Goal: Transaction & Acquisition: Purchase product/service

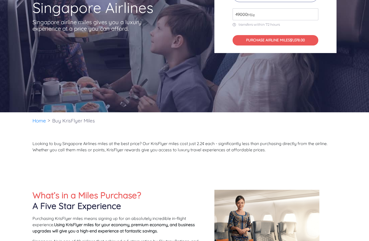
scroll to position [146, 0]
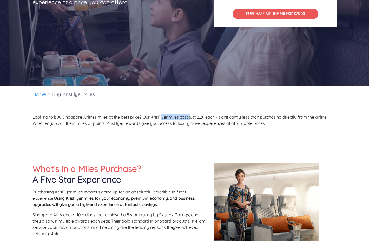
drag, startPoint x: 191, startPoint y: 120, endPoint x: 163, endPoint y: 119, distance: 28.6
click at [163, 119] on p "Looking to buy Singapore Airlines miles at the best price? Our KrisFlyer miles …" at bounding box center [185, 120] width 304 height 12
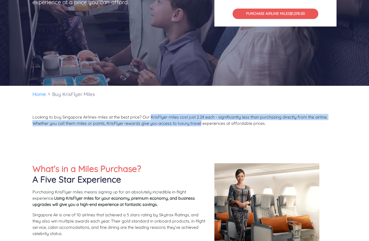
drag, startPoint x: 163, startPoint y: 119, endPoint x: 194, endPoint y: 123, distance: 32.3
click at [194, 123] on p "Looking to buy Singapore Airlines miles at the best price? Our KrisFlyer miles …" at bounding box center [185, 120] width 304 height 12
drag, startPoint x: 194, startPoint y: 123, endPoint x: 156, endPoint y: 118, distance: 39.1
click at [156, 118] on p "Looking to buy Singapore Airlines miles at the best price? Our KrisFlyer miles …" at bounding box center [185, 120] width 304 height 12
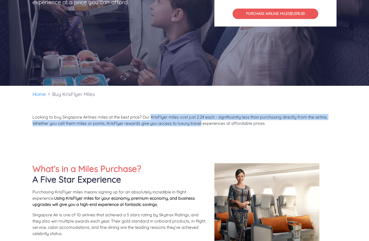
click at [156, 118] on p "Looking to buy Singapore Airlines miles at the best price? Our KrisFlyer miles …" at bounding box center [185, 120] width 304 height 12
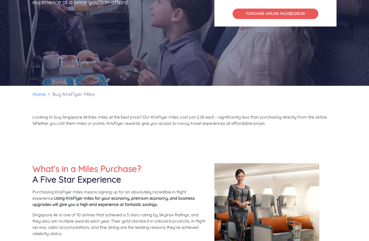
click at [130, 114] on p "Looking to buy Singapore Airlines miles at the best price? Our KrisFlyer miles …" at bounding box center [185, 120] width 304 height 12
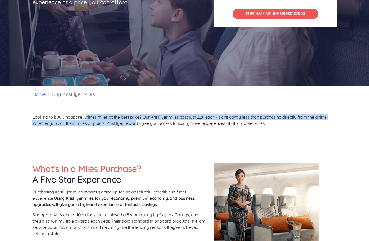
drag, startPoint x: 86, startPoint y: 114, endPoint x: 136, endPoint y: 123, distance: 51.2
click at [136, 123] on p "Looking to buy Singapore Airlines miles at the best price? Our KrisFlyer miles …" at bounding box center [185, 120] width 304 height 12
drag, startPoint x: 136, startPoint y: 123, endPoint x: 118, endPoint y: 115, distance: 20.3
click at [118, 115] on p "Looking to buy Singapore Airlines miles at the best price? Our KrisFlyer miles …" at bounding box center [185, 120] width 304 height 12
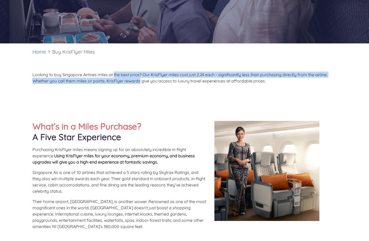
scroll to position [228, 0]
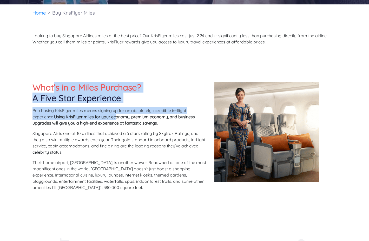
drag, startPoint x: 118, startPoint y: 115, endPoint x: 55, endPoint y: 83, distance: 70.5
click at [55, 83] on div "What’s in a Miles Purchase? A Five Star Experience Purchasing KrisFlyer miles m…" at bounding box center [120, 138] width 182 height 113
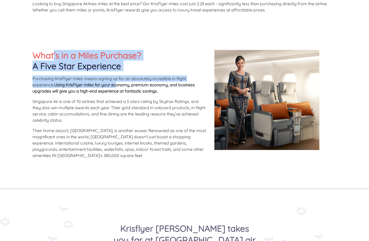
scroll to position [260, 0]
click at [55, 83] on p "Purchasing KrisFlyer miles means signing up for an absolutely incredible in-fli…" at bounding box center [120, 84] width 174 height 19
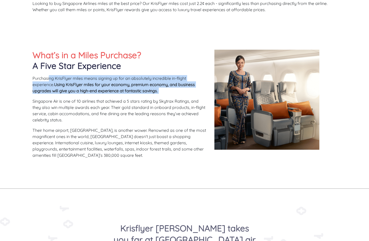
drag, startPoint x: 50, startPoint y: 76, endPoint x: 67, endPoint y: 97, distance: 26.8
click at [67, 97] on div "What’s in a Miles Purchase? A Five Star Experience Purchasing KrisFlyer miles m…" at bounding box center [120, 106] width 182 height 113
drag, startPoint x: 67, startPoint y: 97, endPoint x: 52, endPoint y: 81, distance: 21.7
click at [52, 81] on div "What’s in a Miles Purchase? A Five Star Experience Purchasing KrisFlyer miles m…" at bounding box center [120, 106] width 182 height 113
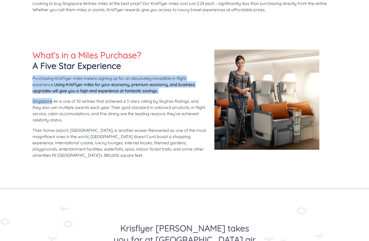
click at [52, 81] on p "Purchasing KrisFlyer miles means signing up for an absolutely incredible in-fli…" at bounding box center [120, 84] width 174 height 19
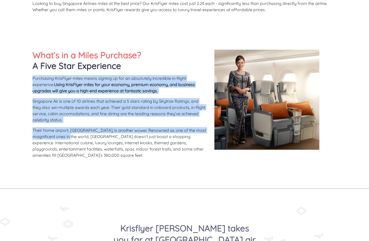
drag, startPoint x: 52, startPoint y: 81, endPoint x: 74, endPoint y: 139, distance: 62.3
click at [74, 139] on div "What’s in a Miles Purchase? A Five Star Experience Purchasing KrisFlyer miles m…" at bounding box center [120, 106] width 182 height 113
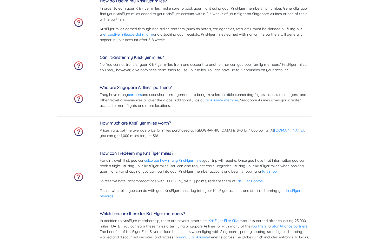
scroll to position [1524, 0]
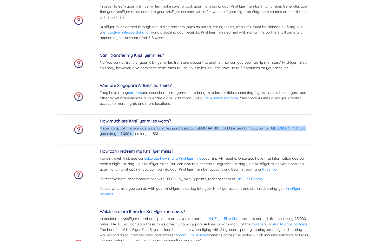
drag, startPoint x: 118, startPoint y: 134, endPoint x: 107, endPoint y: 126, distance: 13.8
click at [107, 126] on p "Prices vary, but the average price for miles purchased at [GEOGRAPHIC_DATA] is …" at bounding box center [206, 131] width 212 height 11
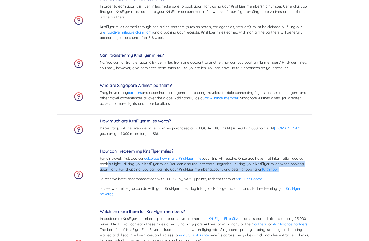
drag, startPoint x: 128, startPoint y: 174, endPoint x: 107, endPoint y: 161, distance: 25.4
click at [107, 161] on div "How can I redeem my KrisFlyer miles? For air travel, first, you can calculate h…" at bounding box center [206, 175] width 212 height 52
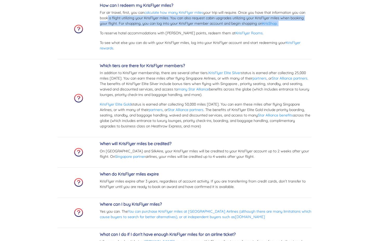
scroll to position [1692, 0]
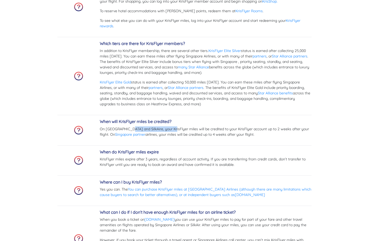
drag, startPoint x: 131, startPoint y: 127, endPoint x: 172, endPoint y: 128, distance: 41.1
click at [170, 128] on p "On [GEOGRAPHIC_DATA] and SilkAire, your KrisFlyer miles will be credited to you…" at bounding box center [206, 131] width 212 height 11
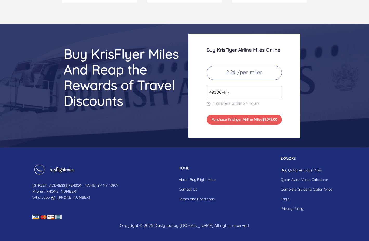
scroll to position [2175, 0]
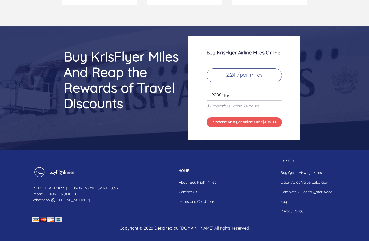
click at [220, 94] on span "Mile" at bounding box center [224, 95] width 10 height 6
click at [214, 94] on input "49000" at bounding box center [244, 95] width 75 height 12
click at [277, 92] on input "50000" at bounding box center [244, 95] width 75 height 12
click at [277, 92] on input "51000" at bounding box center [244, 95] width 75 height 12
click at [277, 92] on input "52000" at bounding box center [244, 95] width 75 height 12
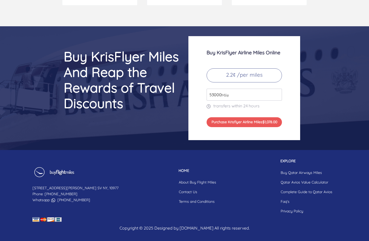
click at [277, 92] on input "53000" at bounding box center [244, 95] width 75 height 12
click at [277, 92] on input "54000" at bounding box center [244, 95] width 75 height 12
click at [277, 92] on input "55000" at bounding box center [244, 95] width 75 height 12
click at [277, 92] on input "56000" at bounding box center [244, 95] width 75 height 12
click at [277, 92] on input "57000" at bounding box center [244, 95] width 75 height 12
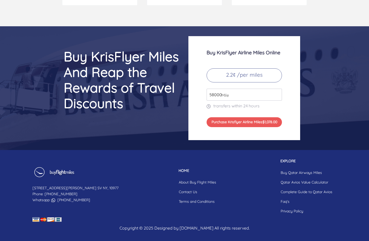
click at [277, 92] on input "58000" at bounding box center [244, 95] width 75 height 12
click at [277, 92] on input "59000" at bounding box center [244, 95] width 75 height 12
click at [277, 92] on input "60000" at bounding box center [244, 95] width 75 height 12
click at [277, 92] on input "61000" at bounding box center [244, 95] width 75 height 12
click at [277, 92] on input "62000" at bounding box center [244, 95] width 75 height 12
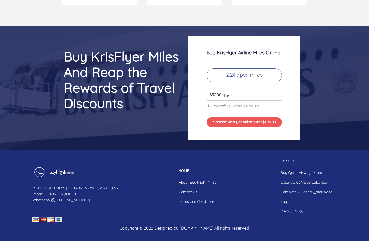
click at [277, 92] on input "63000" at bounding box center [244, 95] width 75 height 12
click at [277, 92] on input "64000" at bounding box center [244, 95] width 75 height 12
click at [277, 92] on input "65000" at bounding box center [244, 95] width 75 height 12
click at [277, 92] on input "66000" at bounding box center [244, 95] width 75 height 12
click at [277, 92] on input "67000" at bounding box center [244, 95] width 75 height 12
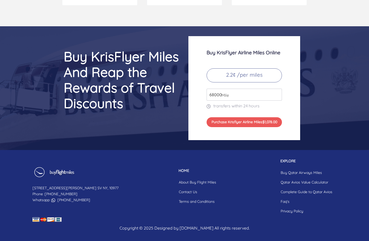
click at [277, 92] on input "68000" at bounding box center [244, 95] width 75 height 12
click at [277, 92] on input "69000" at bounding box center [244, 95] width 75 height 12
click at [277, 97] on input "68000" at bounding box center [244, 95] width 75 height 12
click at [277, 97] on input "67000" at bounding box center [244, 95] width 75 height 12
click at [277, 97] on input "66000" at bounding box center [244, 95] width 75 height 12
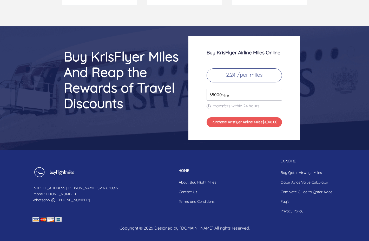
click at [277, 97] on input "65000" at bounding box center [244, 95] width 75 height 12
click at [277, 97] on input "64000" at bounding box center [244, 95] width 75 height 12
type input "63000"
click at [277, 97] on input "63000" at bounding box center [244, 95] width 75 height 12
click at [313, 94] on div "Buy KrisFlyer Airline Miles Online 2.2¢ /per miles 63000 Mile transfers within …" at bounding box center [263, 88] width 156 height 104
